Goal: Task Accomplishment & Management: Manage account settings

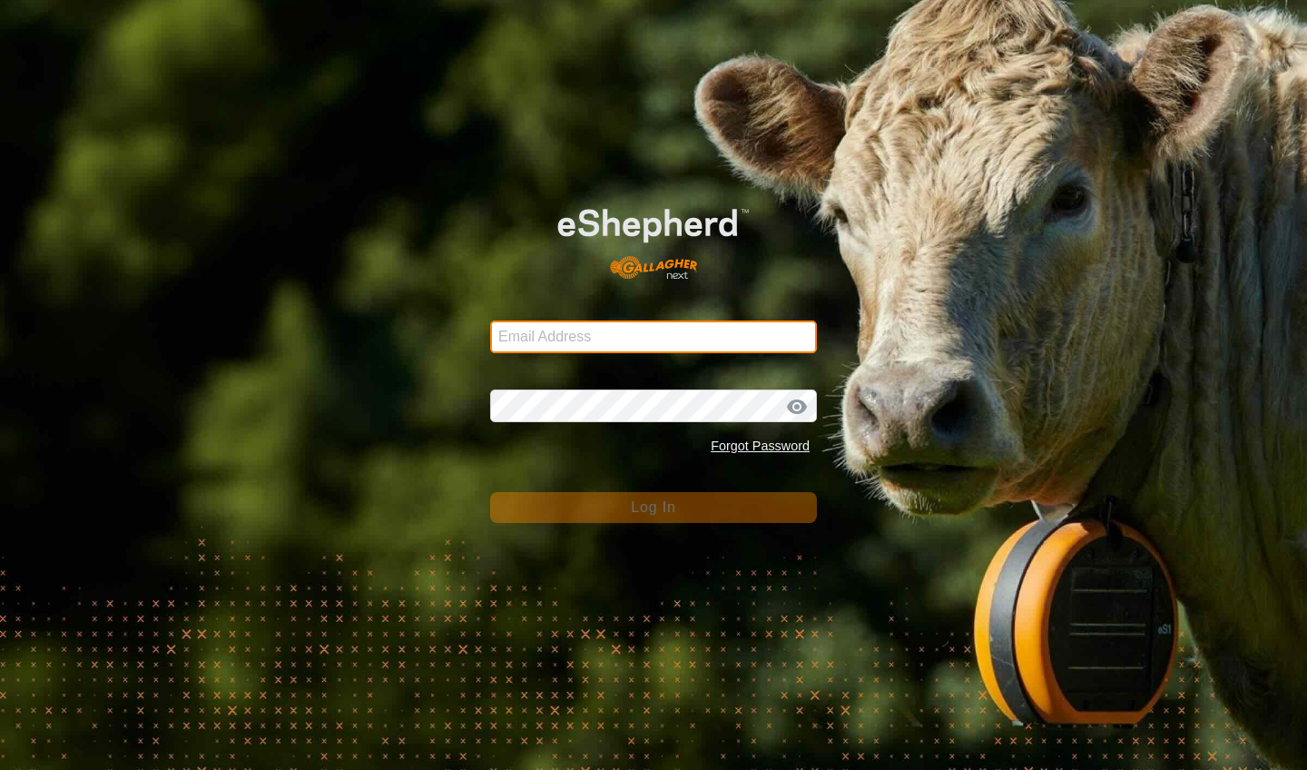
type input "daniellickteig@icloud.com"
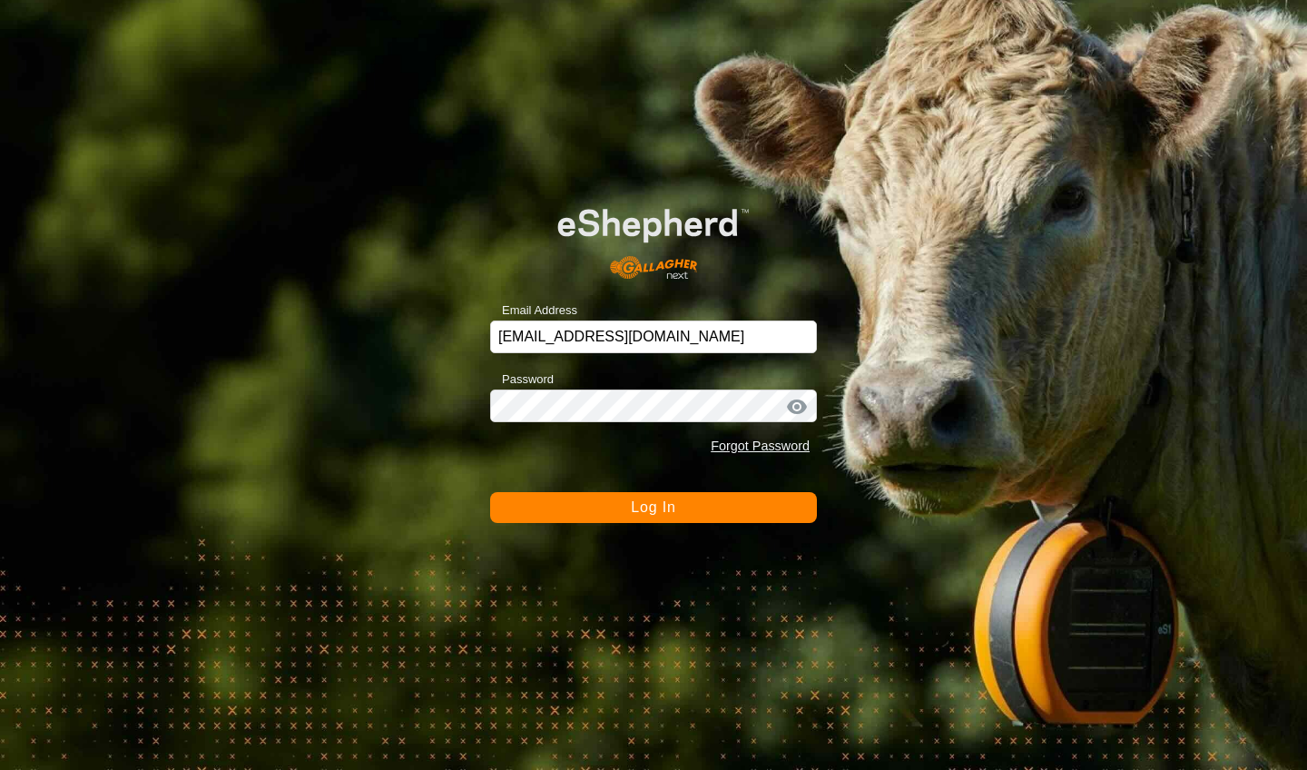
click at [616, 505] on button "Log In" at bounding box center [653, 507] width 327 height 31
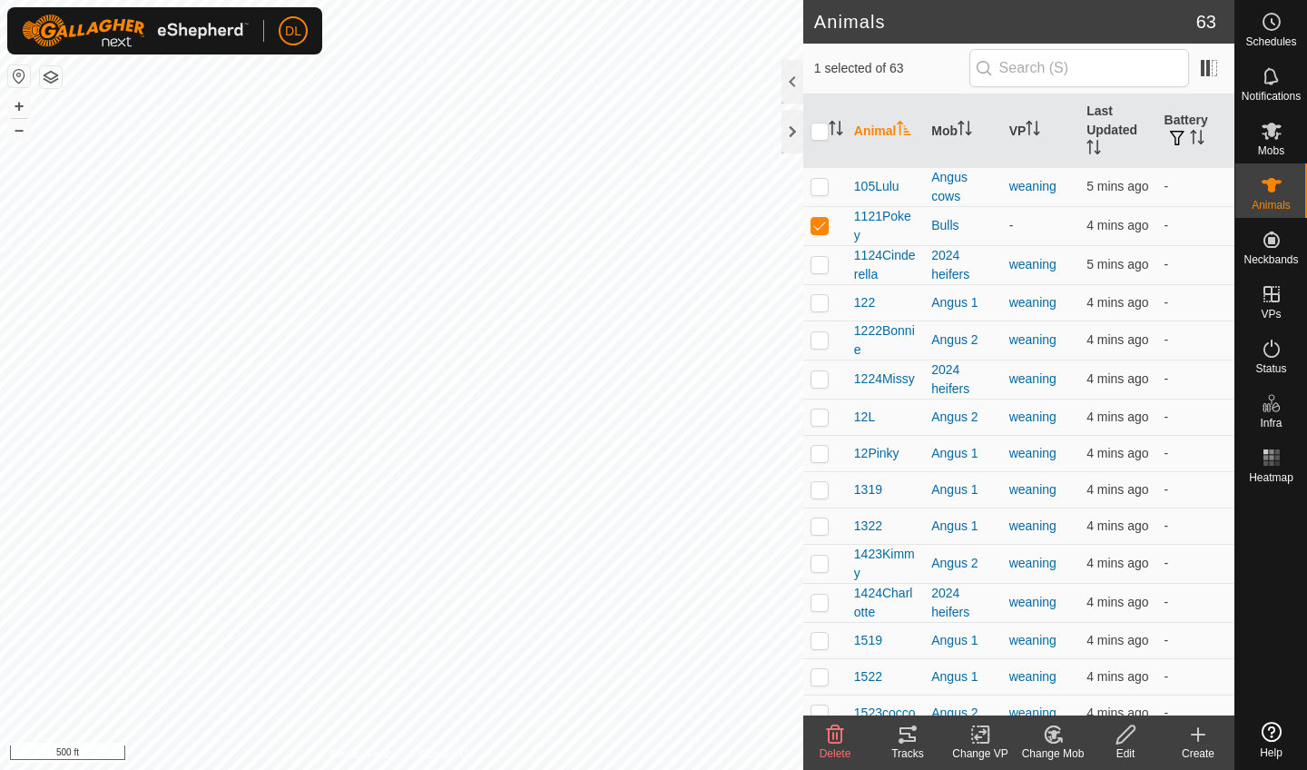
click at [1124, 740] on icon at bounding box center [1126, 734] width 18 height 18
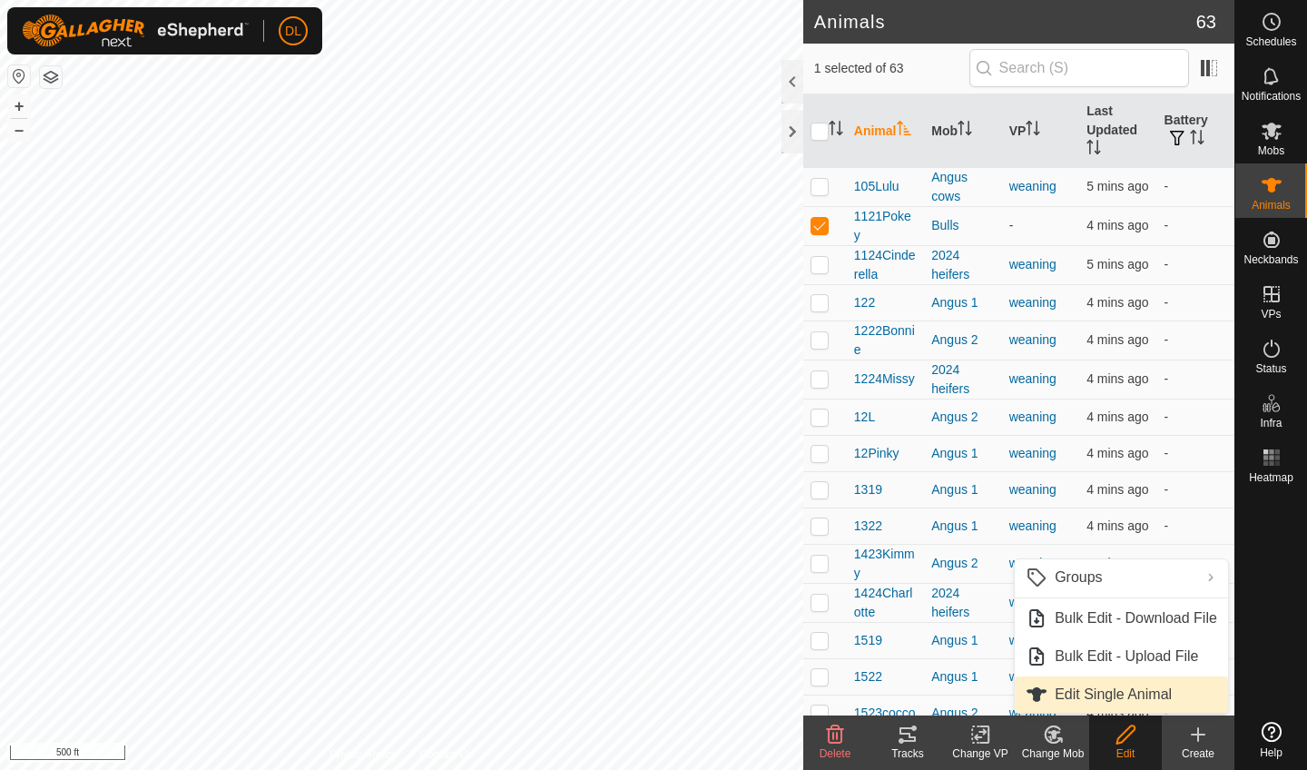
click at [1115, 695] on link "Edit Single Animal" at bounding box center [1121, 694] width 213 height 36
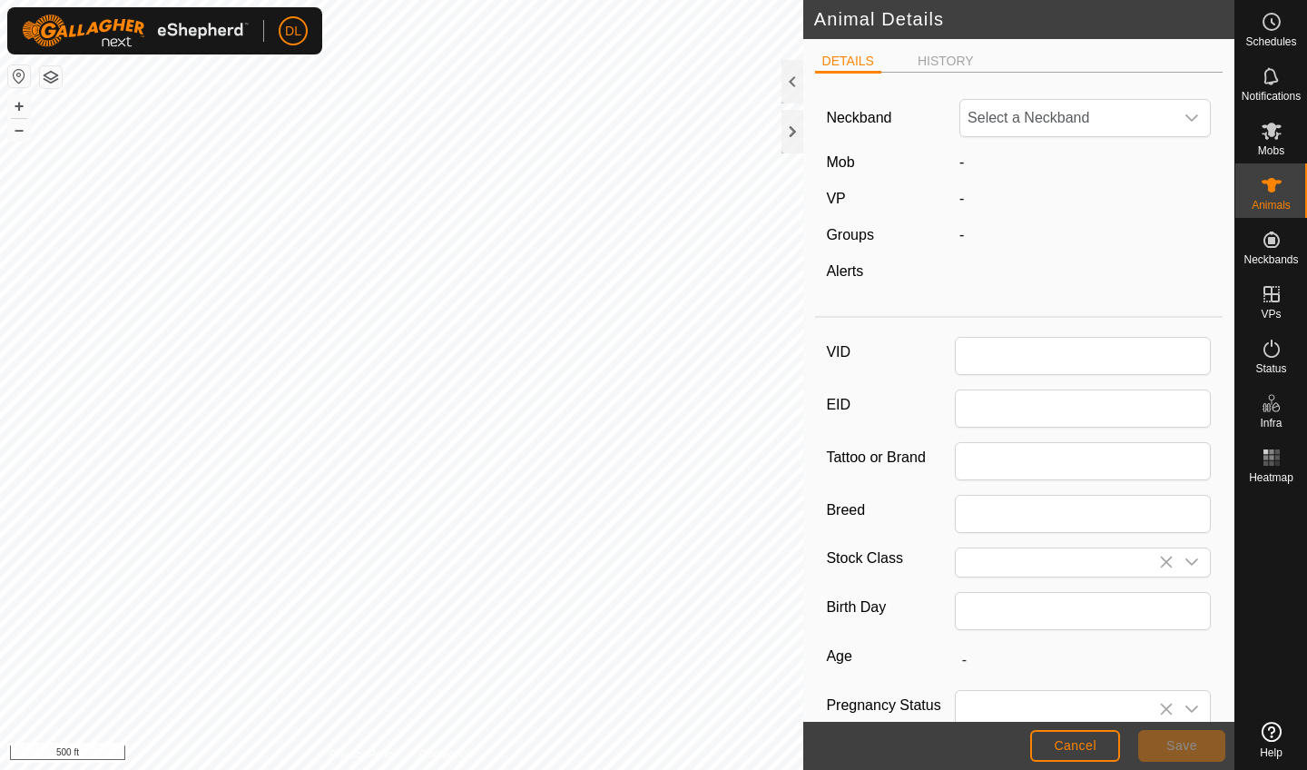
type input "1121Pokey"
type input "0"
click at [1185, 118] on icon "dropdown trigger" at bounding box center [1192, 118] width 15 height 15
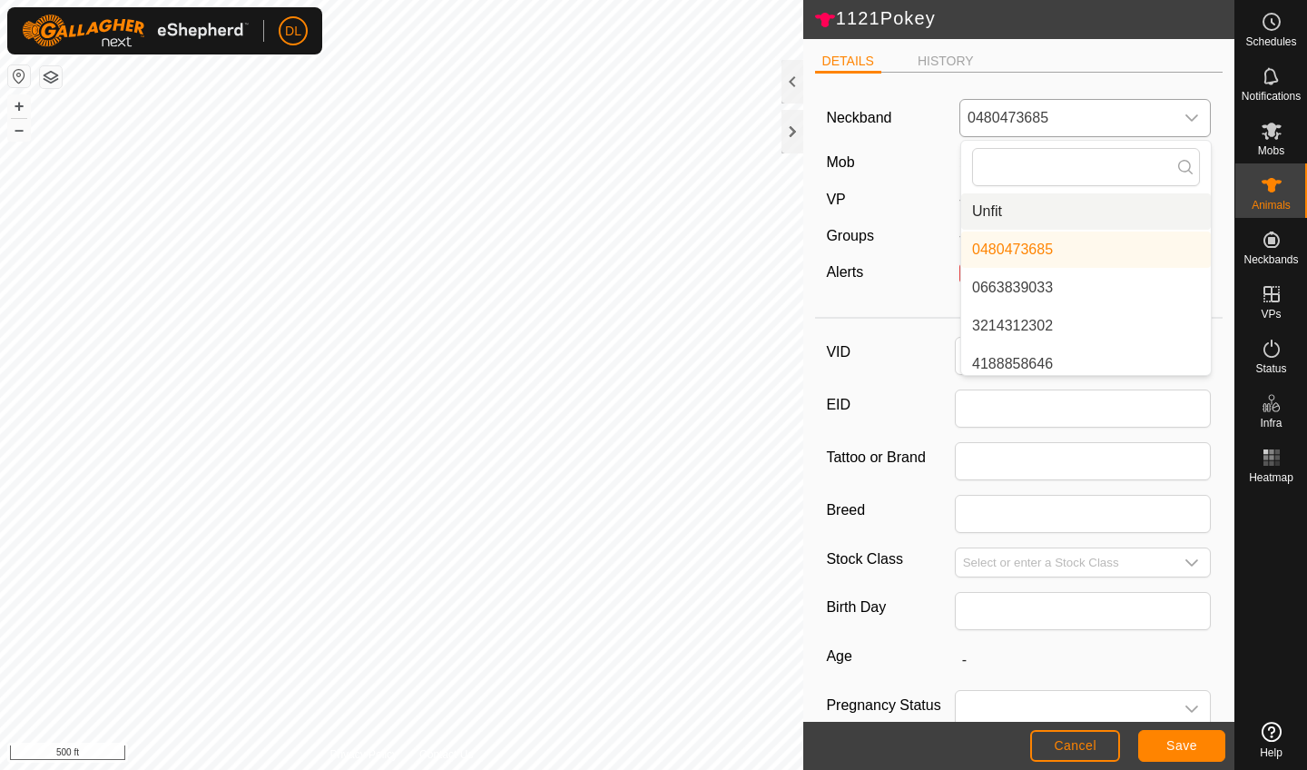
click at [1069, 216] on li "Unfit" at bounding box center [1086, 211] width 250 height 36
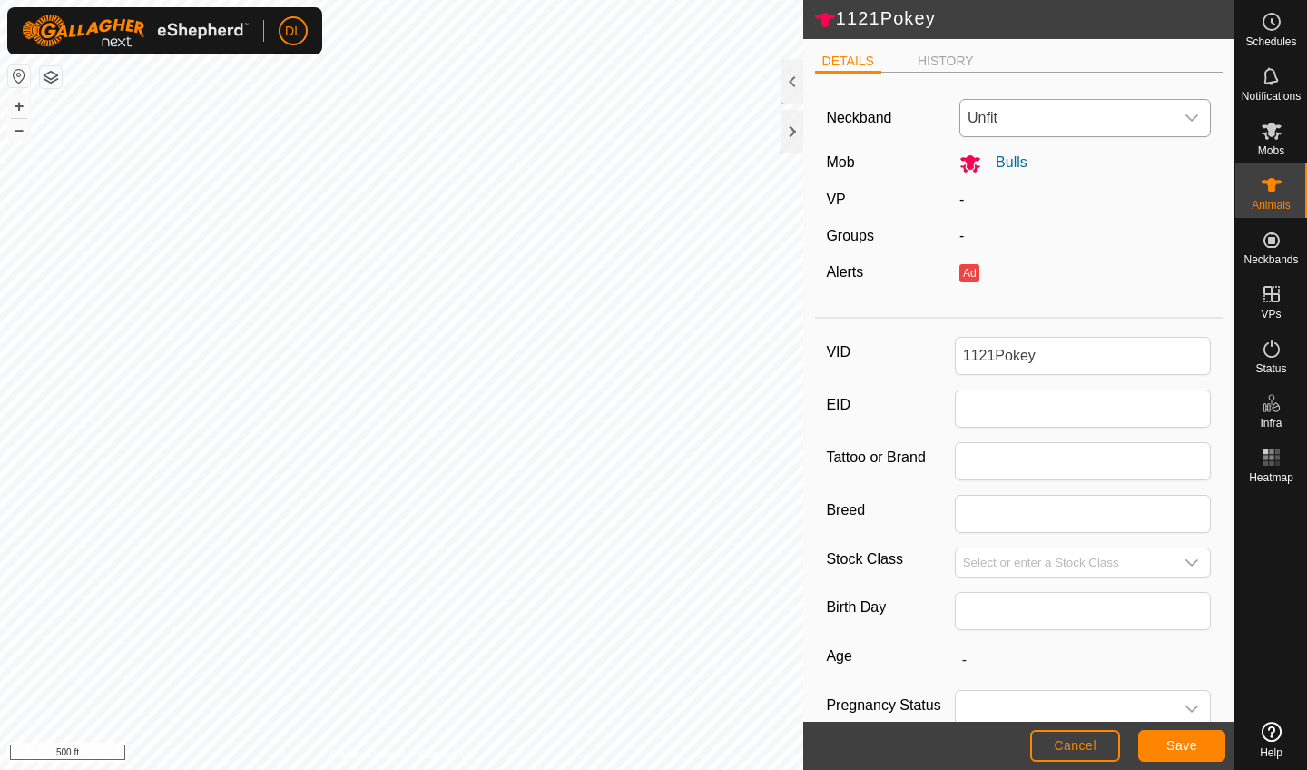
click at [1171, 746] on span "Save" at bounding box center [1182, 745] width 31 height 15
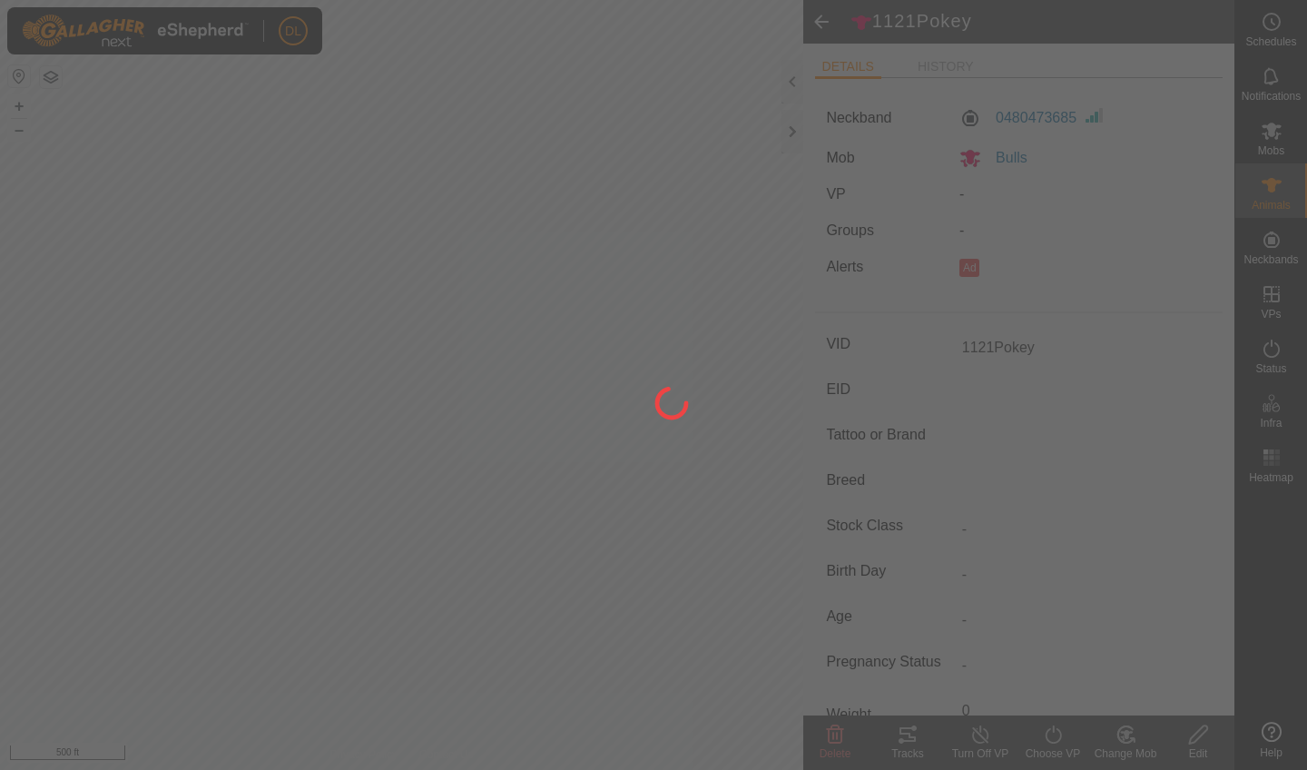
type input "-"
type input "0 kg"
type input "-"
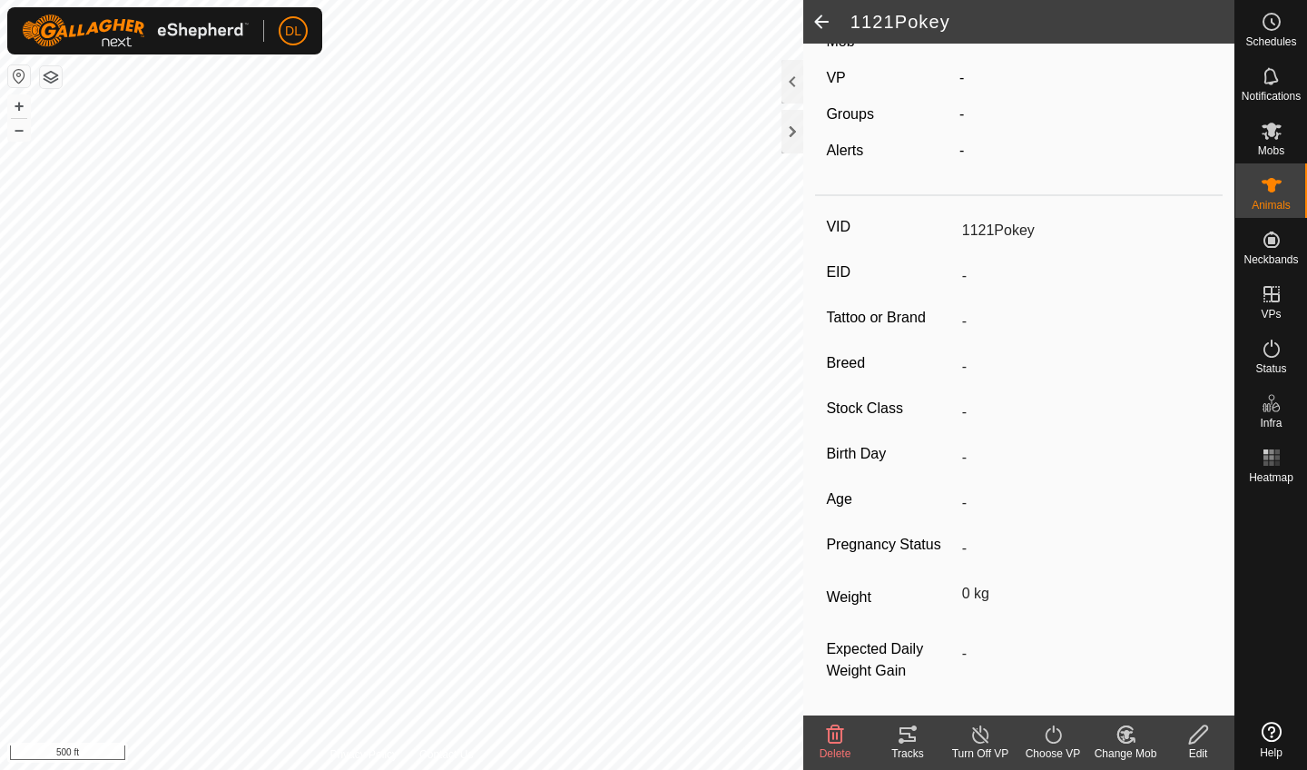
scroll to position [110, 0]
click at [1196, 743] on icon at bounding box center [1198, 735] width 23 height 22
type input "0"
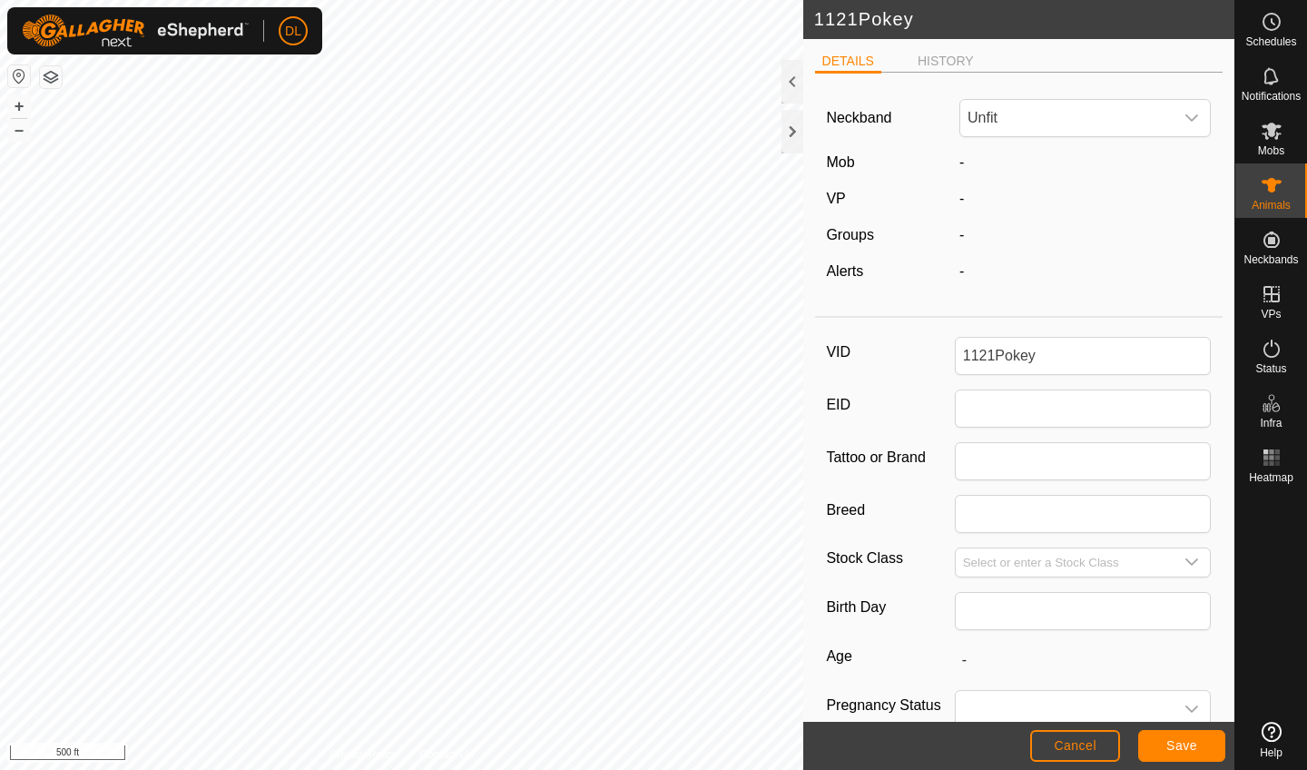
scroll to position [0, 0]
click at [1204, 49] on div "DETAILS HISTORY Neckband Unfit Mob - VP - Groups - Alerts - VID 1121Pokey EID T…" at bounding box center [1018, 380] width 431 height 683
click at [944, 57] on li "HISTORY" at bounding box center [946, 63] width 71 height 22
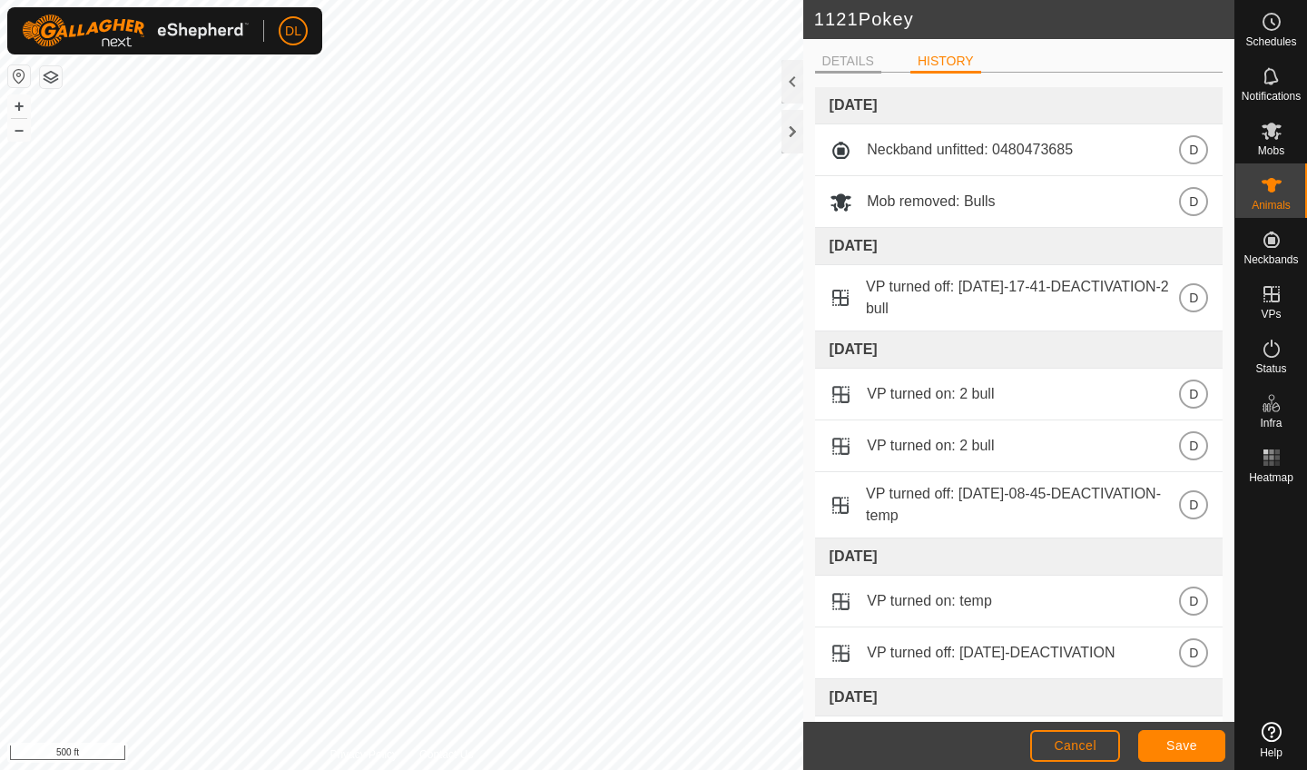
click at [855, 68] on li "DETAILS" at bounding box center [848, 63] width 66 height 22
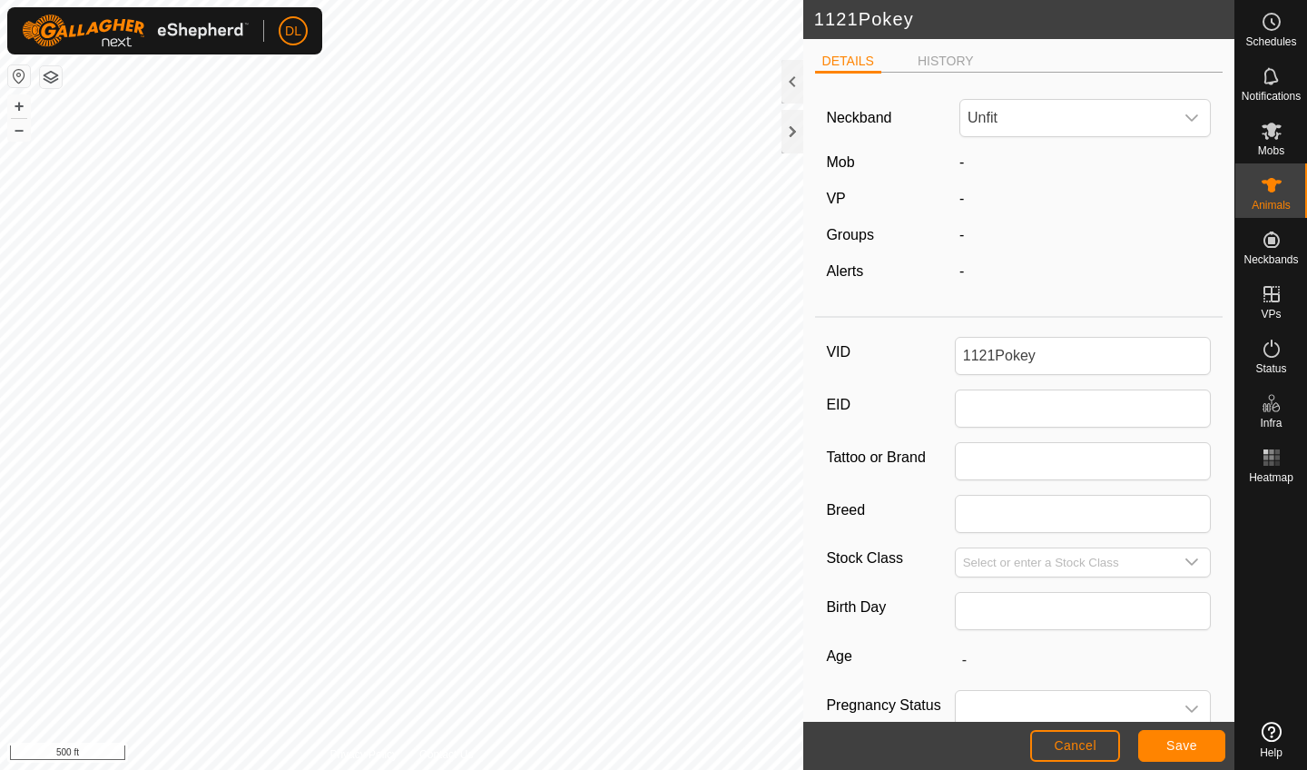
click at [1089, 741] on span "Cancel" at bounding box center [1075, 745] width 43 height 15
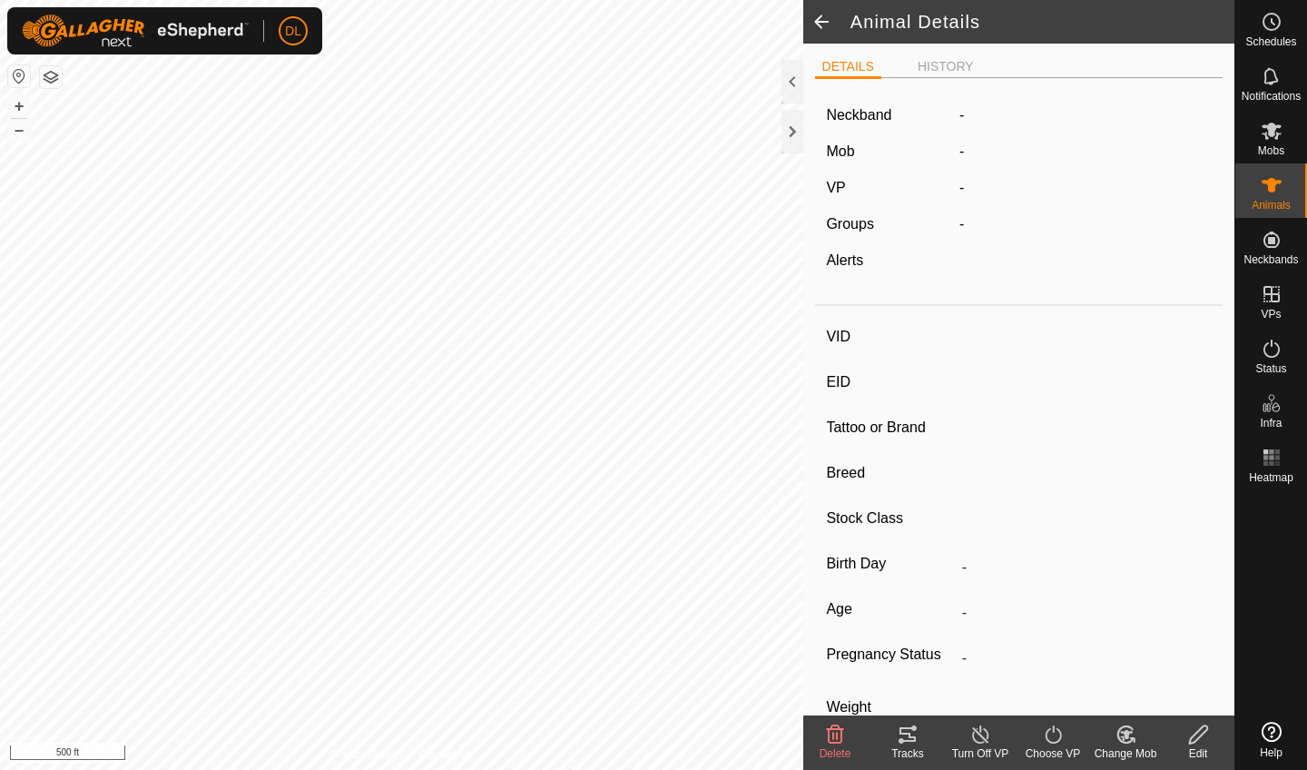
type input "1121Pokey"
type input "-"
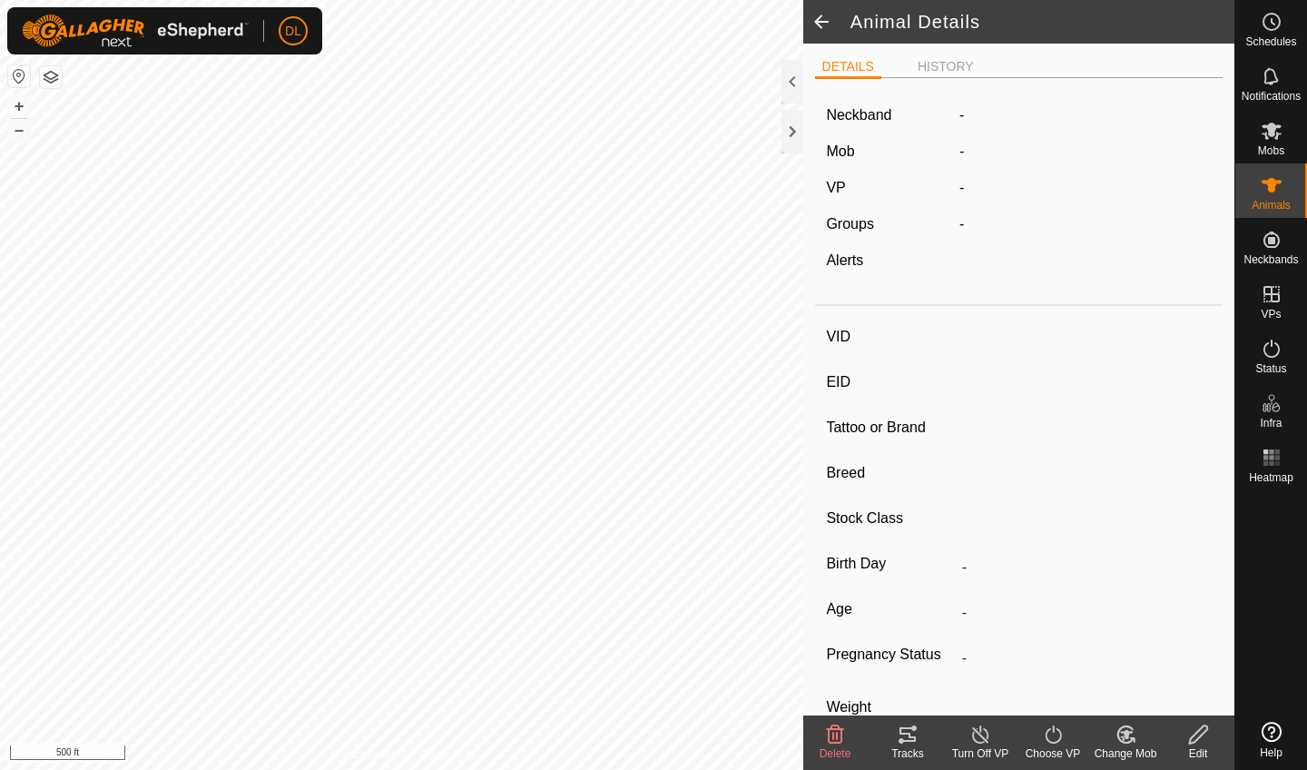
type input "0 kg"
type input "-"
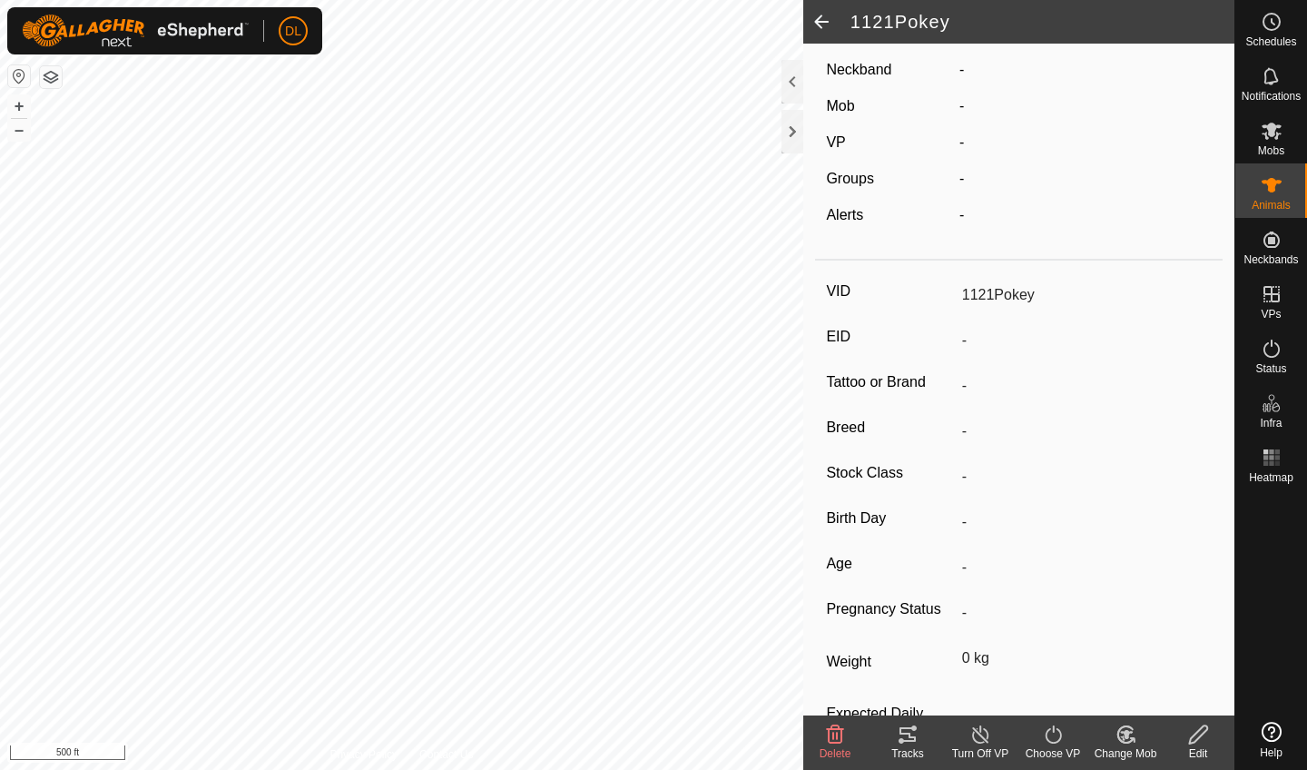
scroll to position [2, 0]
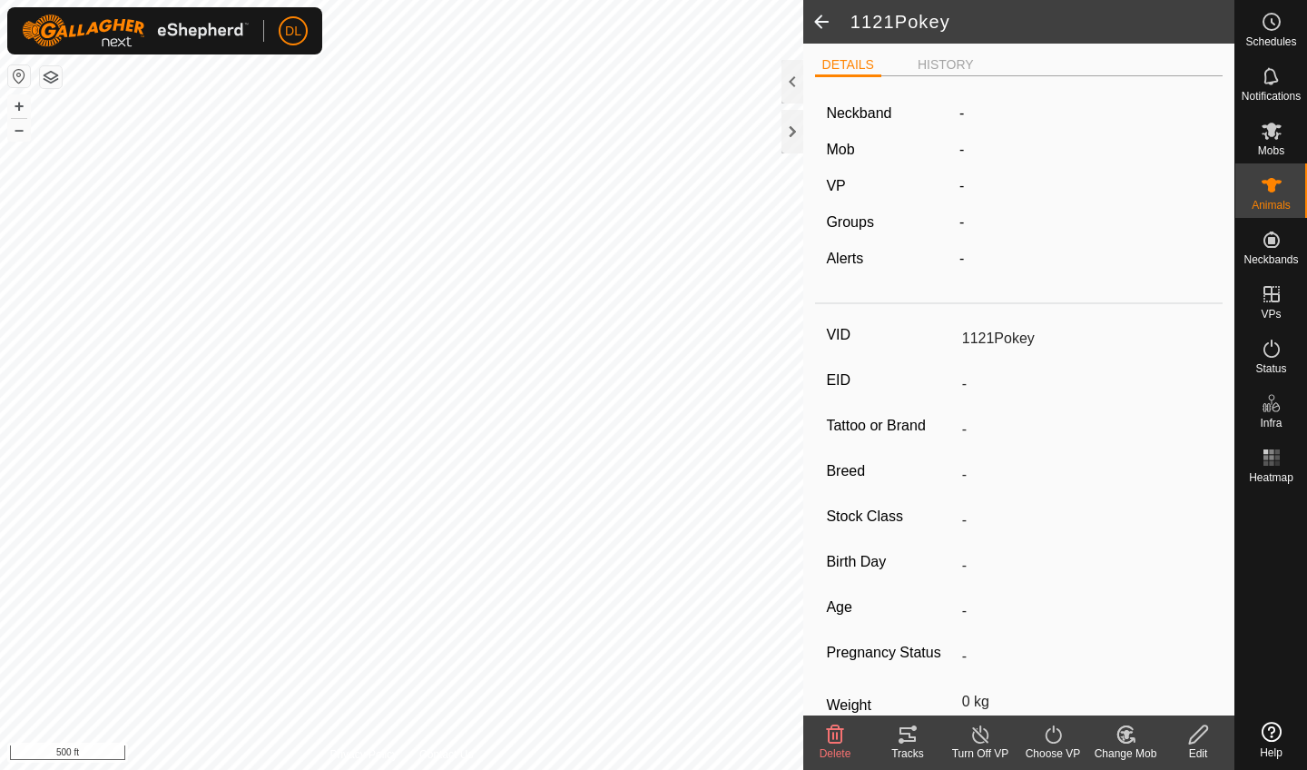
click at [836, 738] on icon at bounding box center [835, 734] width 17 height 18
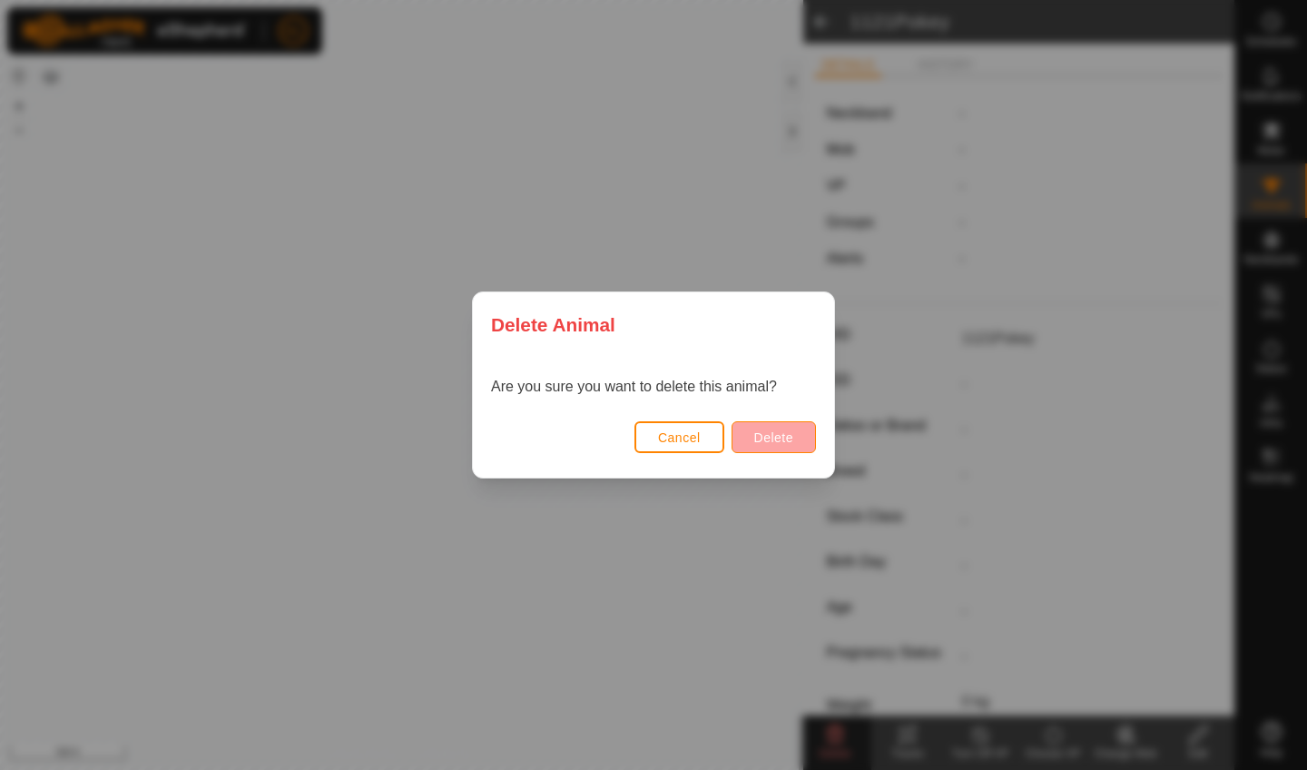
click at [754, 431] on span "Delete" at bounding box center [773, 437] width 39 height 15
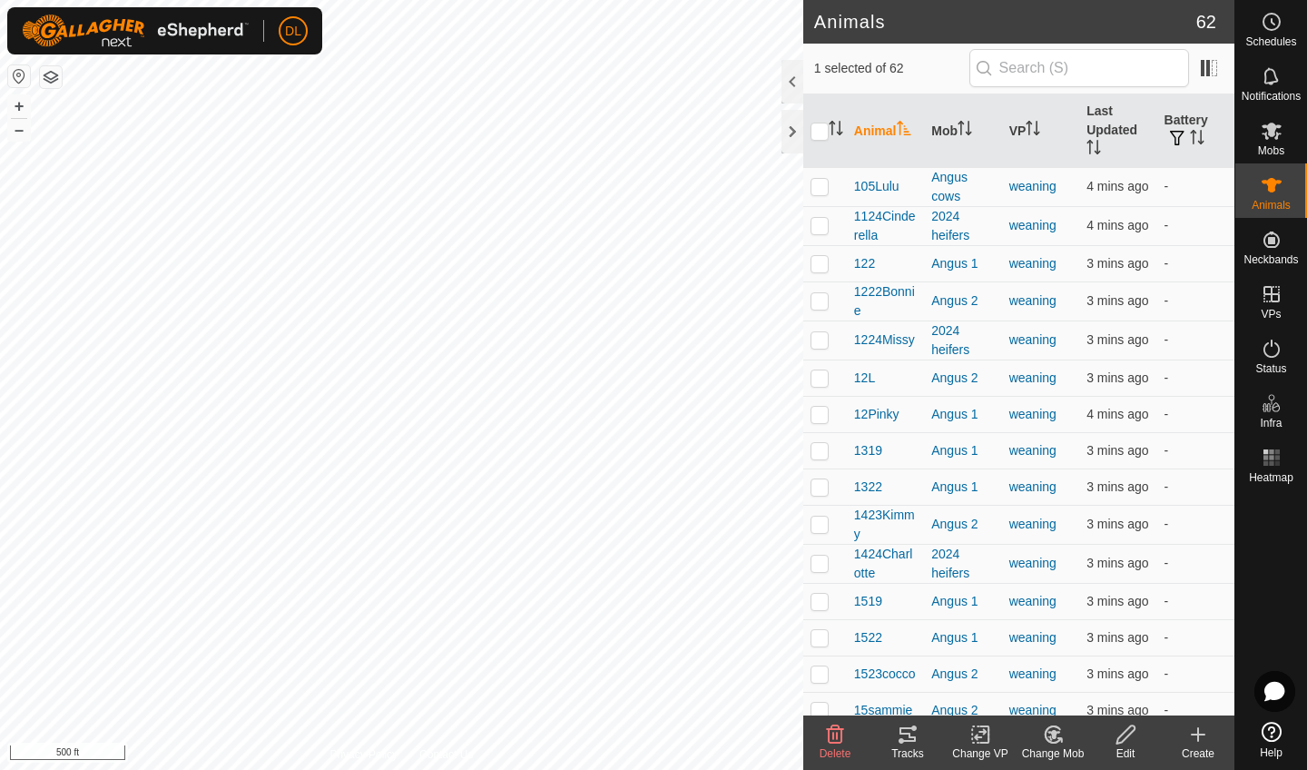
click at [1123, 747] on div "Edit" at bounding box center [1125, 753] width 73 height 16
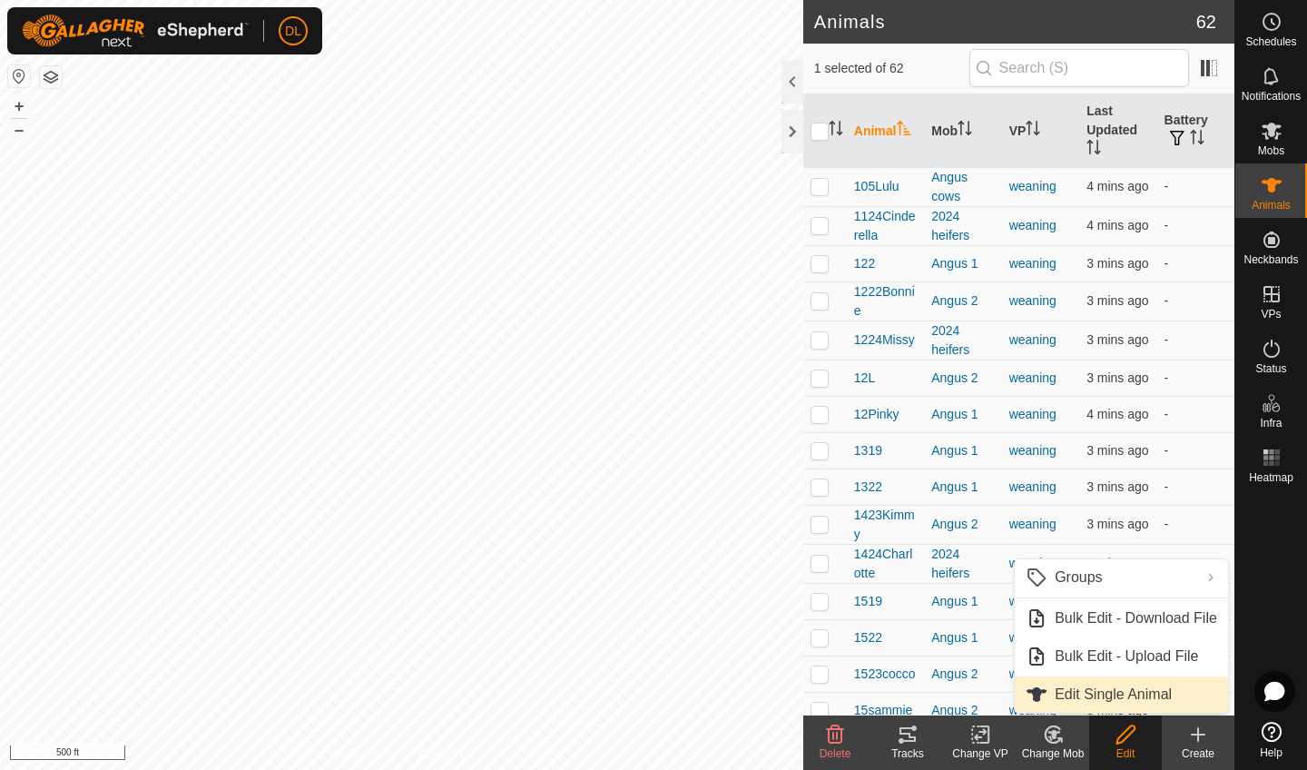
click at [1121, 693] on link "Edit Single Animal" at bounding box center [1121, 694] width 213 height 36
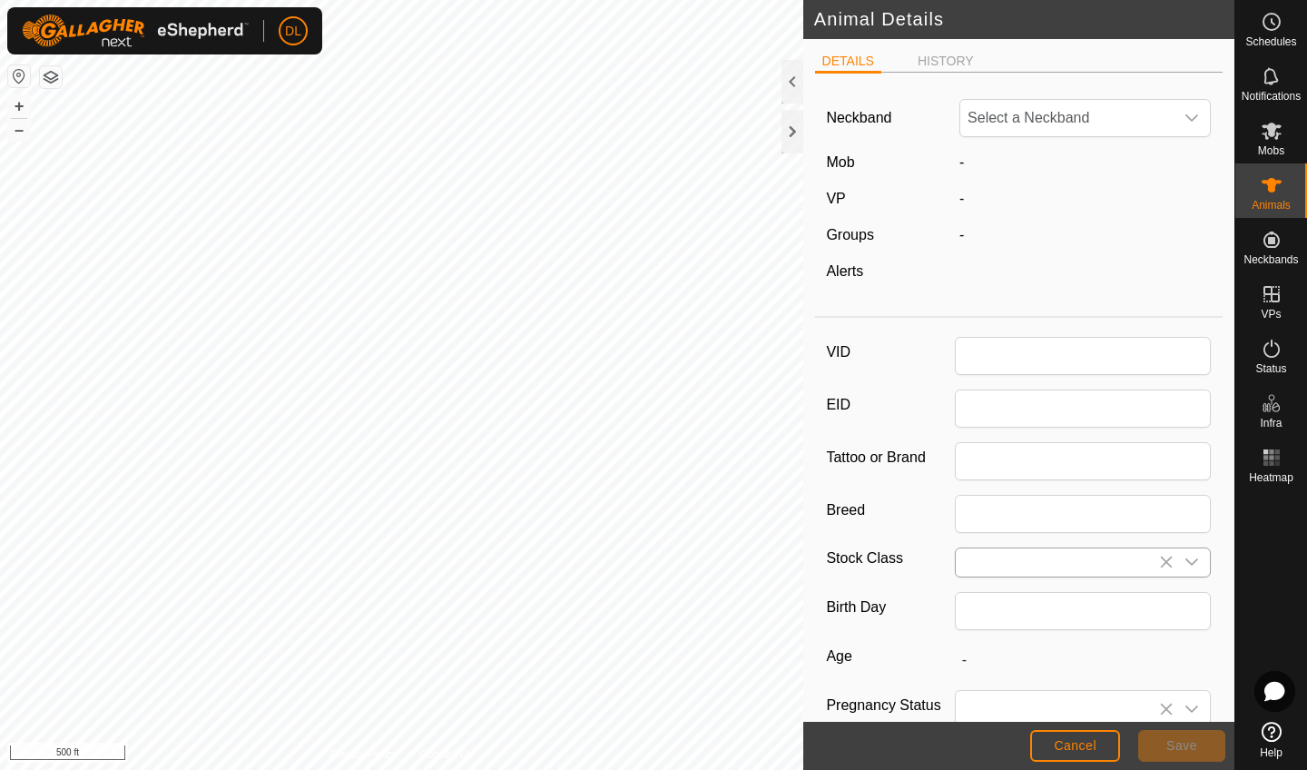
type input "8L"
type input "0"
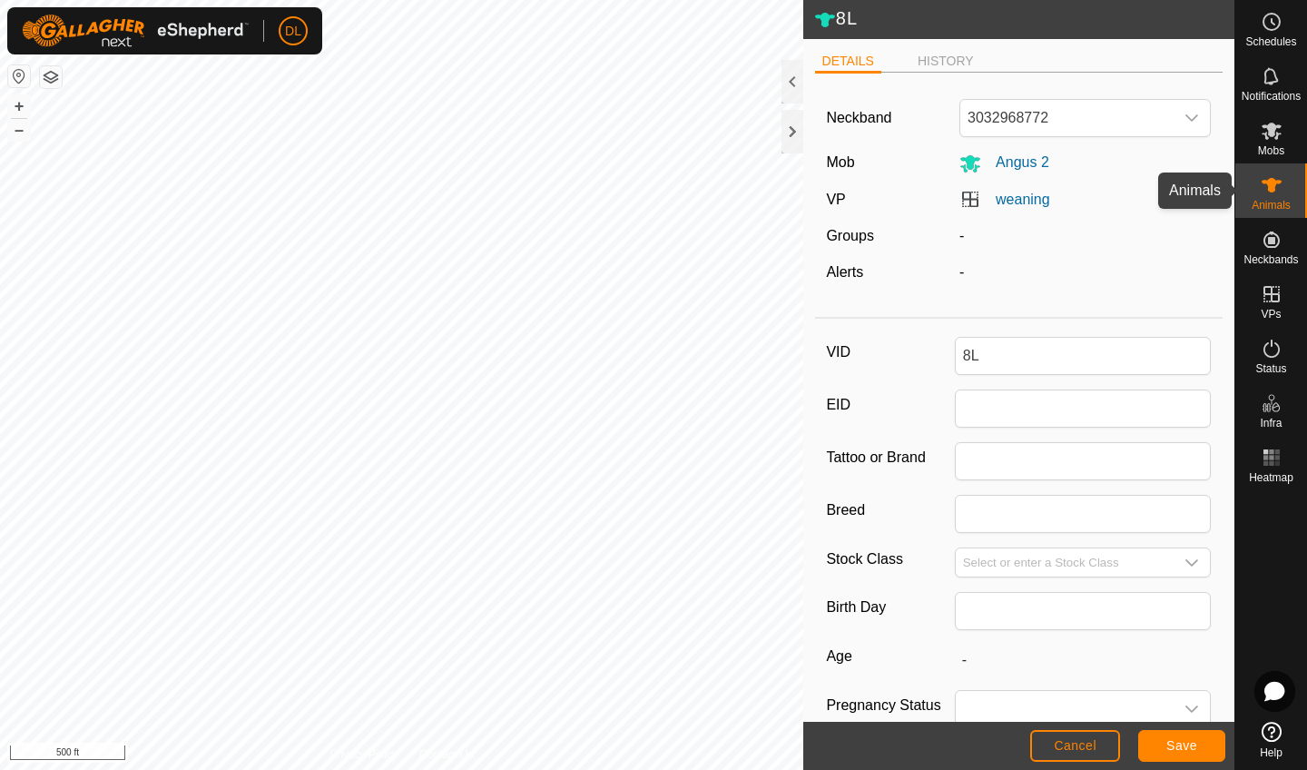
click at [1264, 197] on es-animals-svg-icon at bounding box center [1272, 185] width 33 height 29
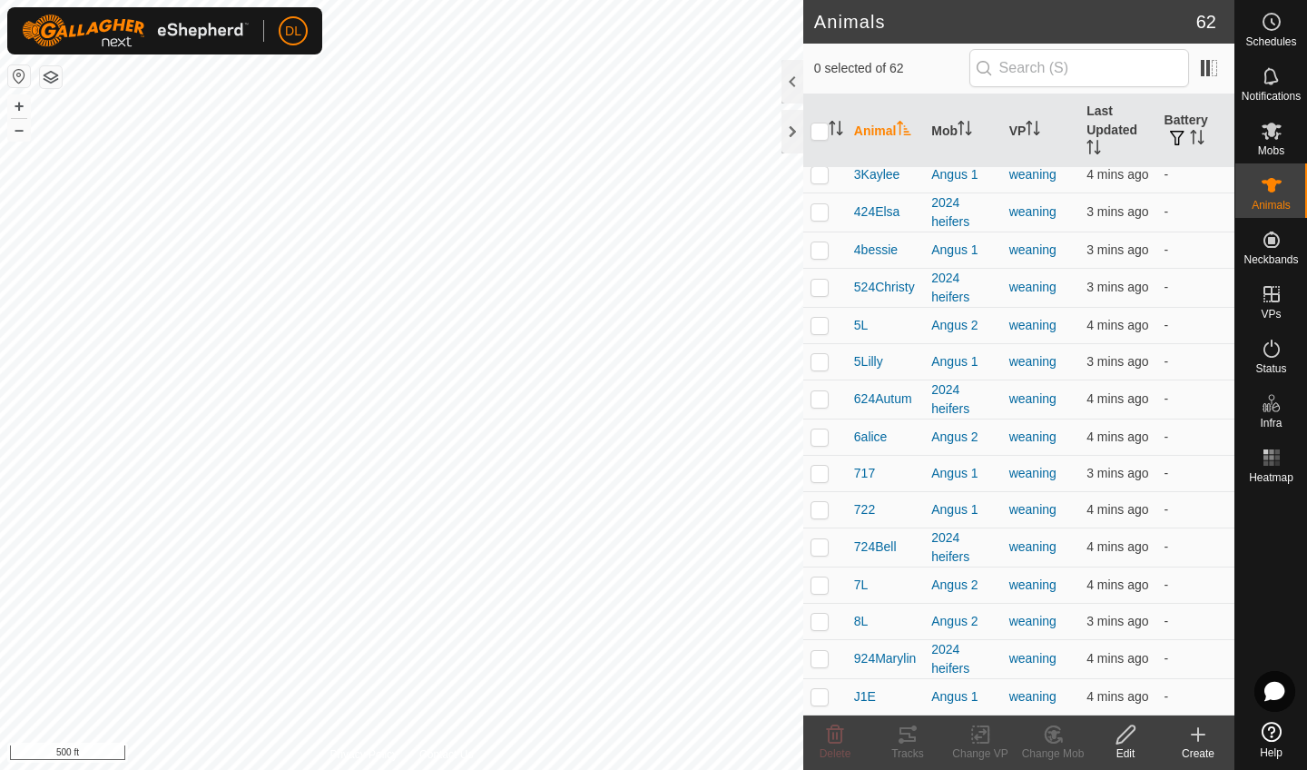
scroll to position [1764, 0]
click at [826, 366] on p-checkbox at bounding box center [820, 361] width 18 height 15
checkbox input "true"
click at [1129, 744] on icon at bounding box center [1126, 735] width 23 height 22
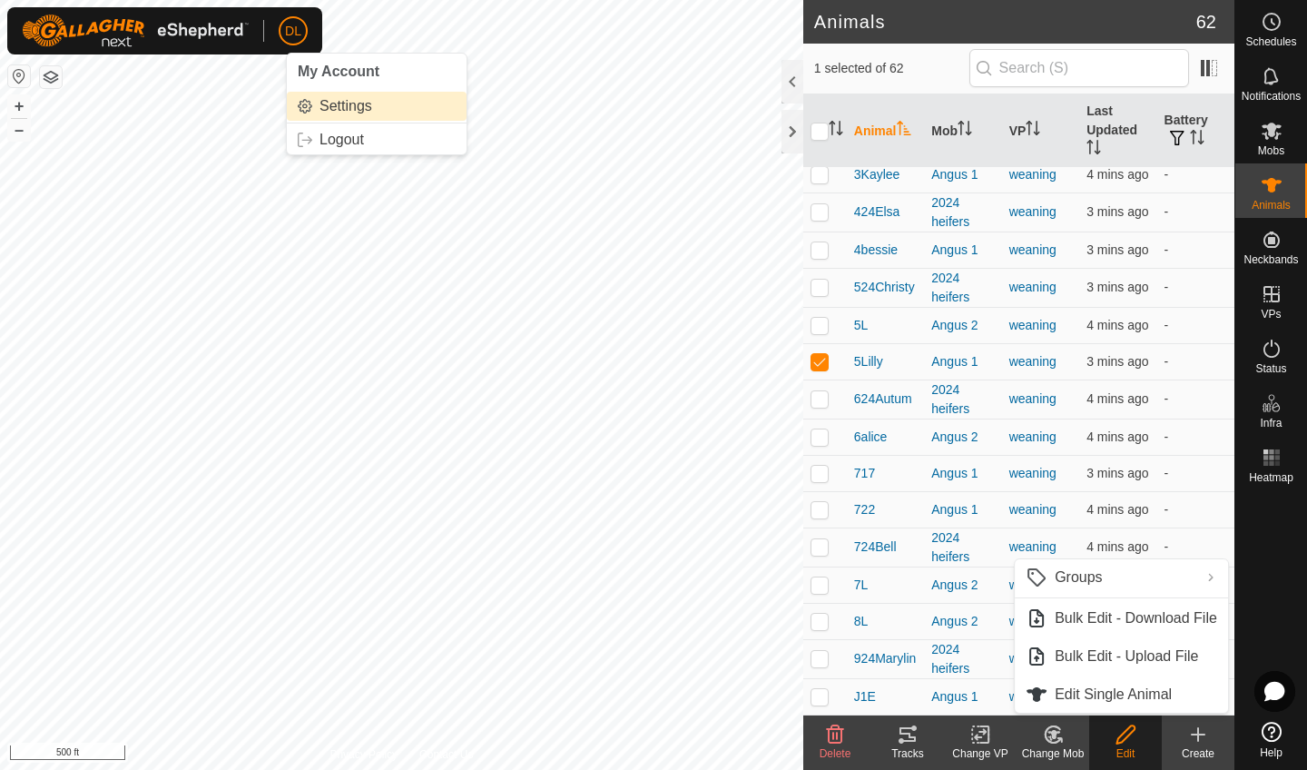
click at [334, 103] on link "Settings" at bounding box center [377, 106] width 180 height 29
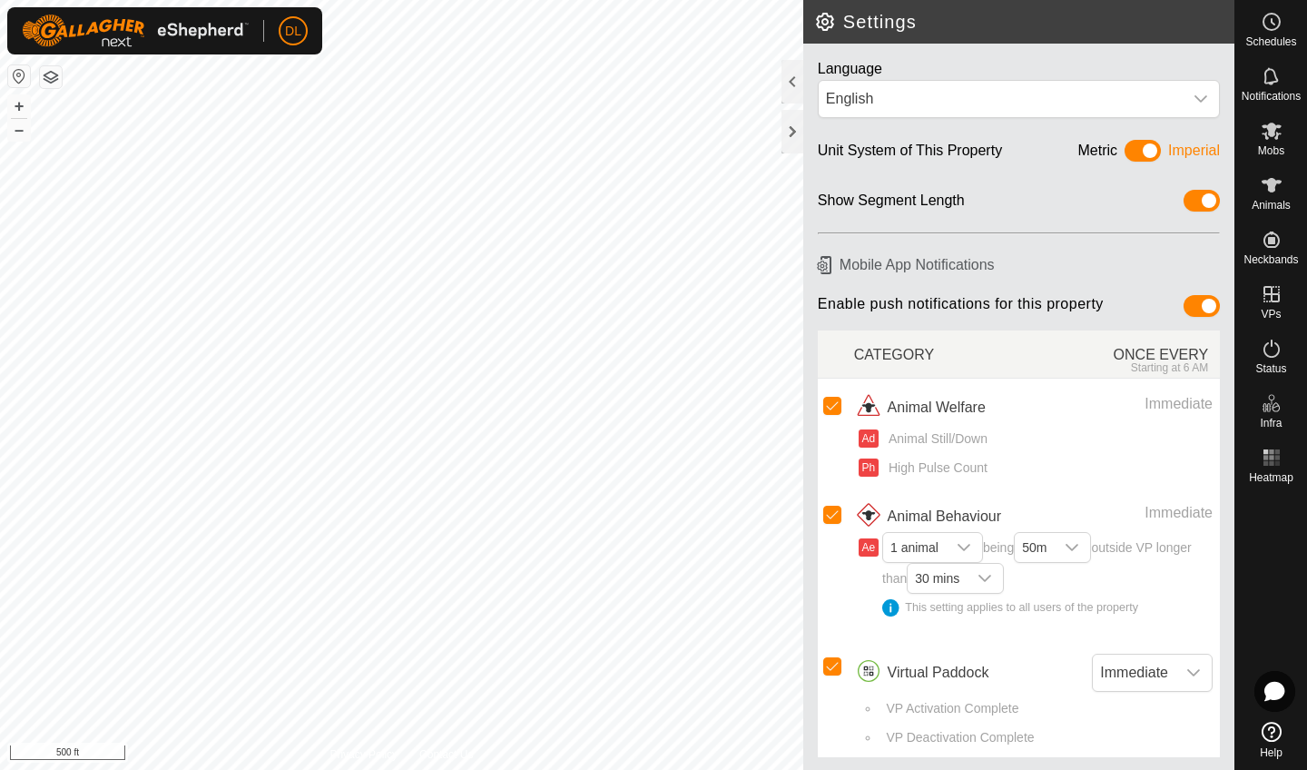
click at [49, 70] on button "button" at bounding box center [51, 77] width 22 height 22
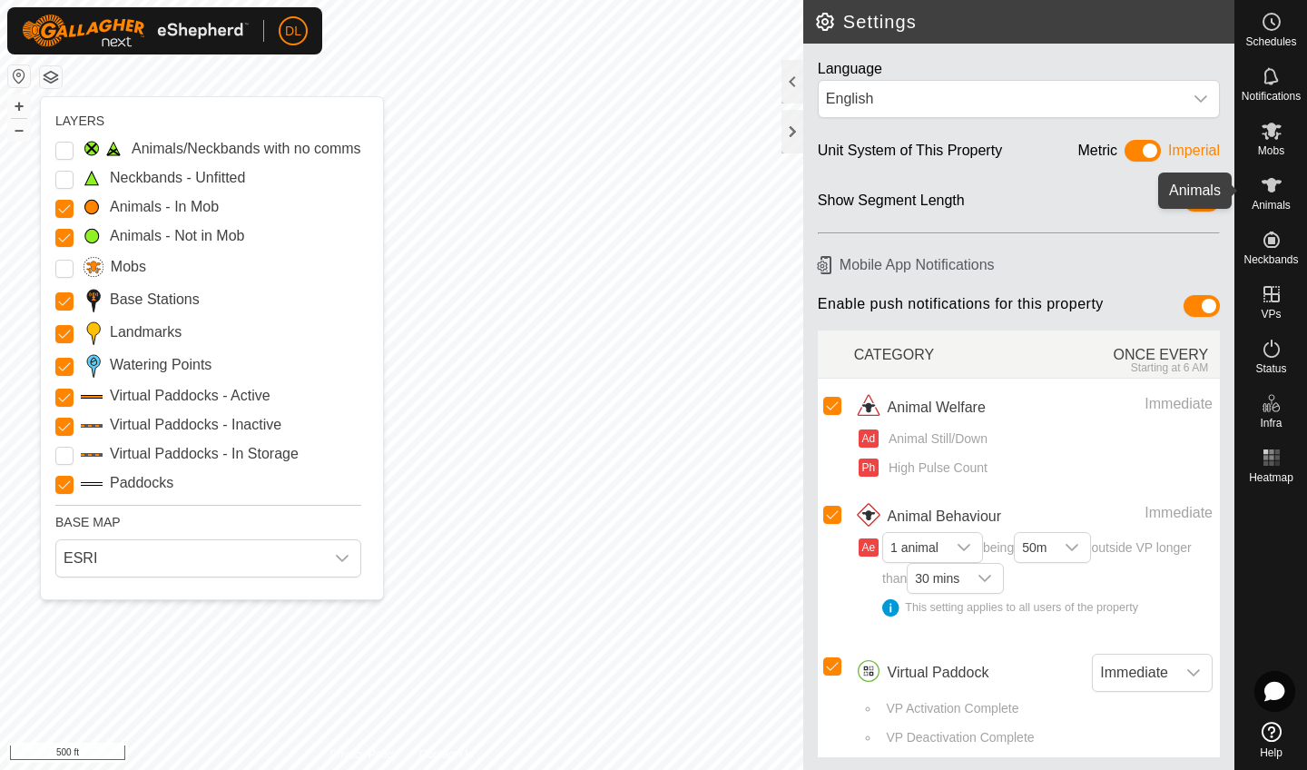
click at [1281, 196] on es-animals-svg-icon at bounding box center [1272, 185] width 33 height 29
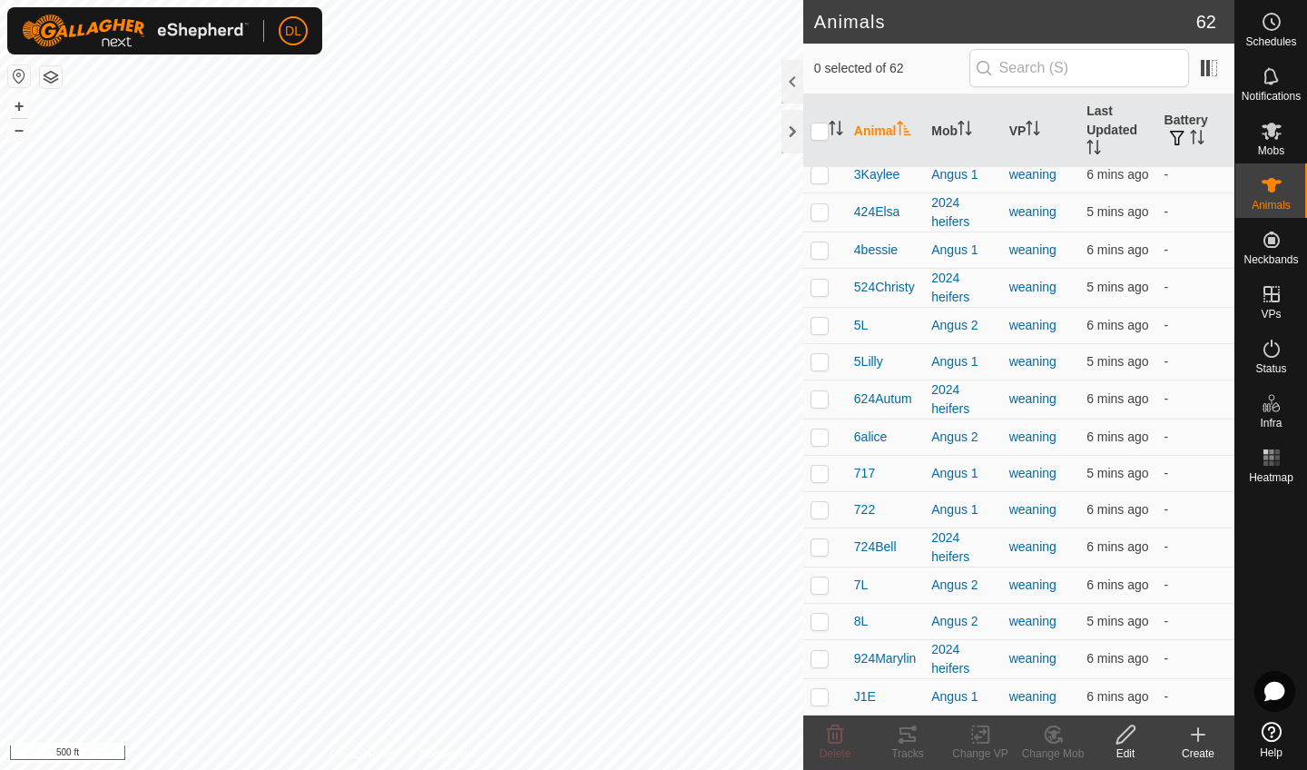
scroll to position [1764, 0]
click at [825, 468] on p-checkbox at bounding box center [820, 473] width 18 height 15
checkbox input "true"
click at [825, 444] on td at bounding box center [825, 437] width 44 height 36
checkbox input "true"
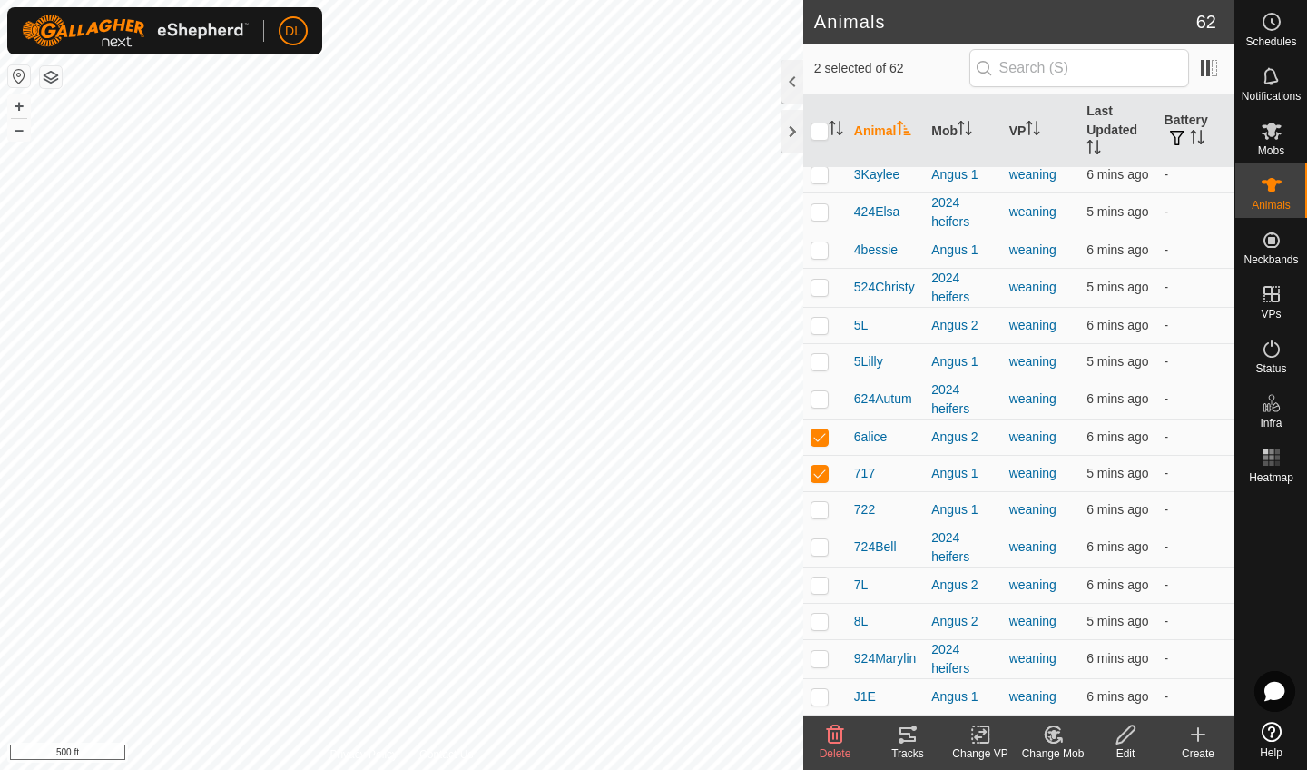
click at [1125, 742] on icon at bounding box center [1126, 735] width 23 height 22
